Goal: Obtain resource: Download file/media

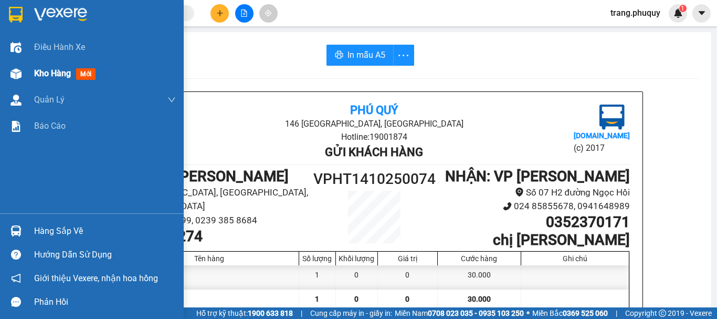
click at [45, 76] on span "Kho hàng" at bounding box center [52, 73] width 37 height 10
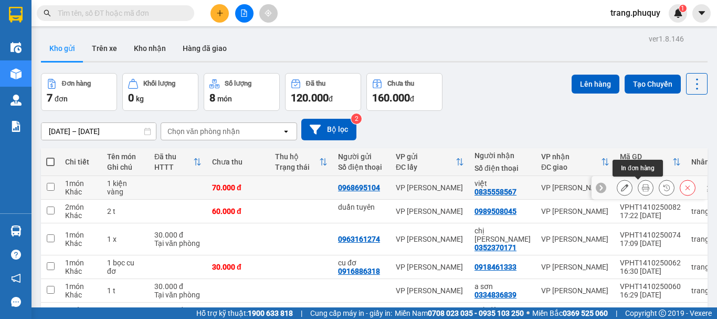
click at [640, 192] on button at bounding box center [646, 188] width 15 height 18
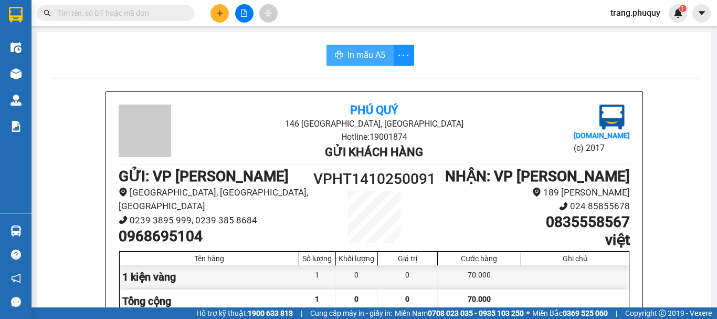
click at [379, 57] on span "In mẫu A5" at bounding box center [367, 54] width 38 height 13
click at [377, 55] on span "In mẫu A5" at bounding box center [367, 54] width 38 height 13
